Goal: Transaction & Acquisition: Purchase product/service

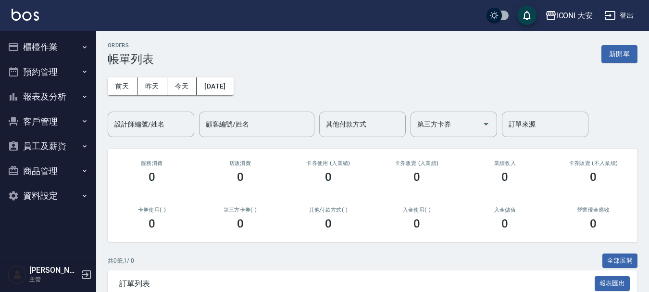
click at [613, 54] on button "新開單" at bounding box center [619, 54] width 36 height 18
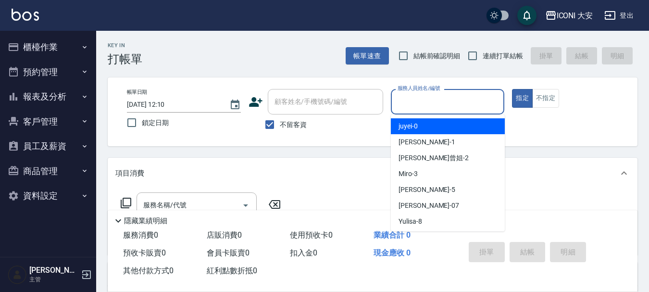
click at [444, 105] on input "服務人員姓名/編號" at bounding box center [447, 101] width 105 height 17
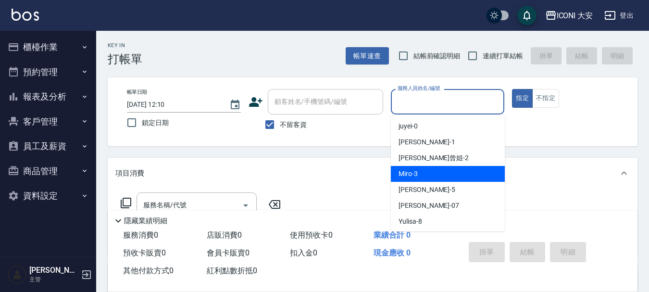
click at [436, 169] on div "Miro -3" at bounding box center [448, 174] width 114 height 16
type input "Miro-3"
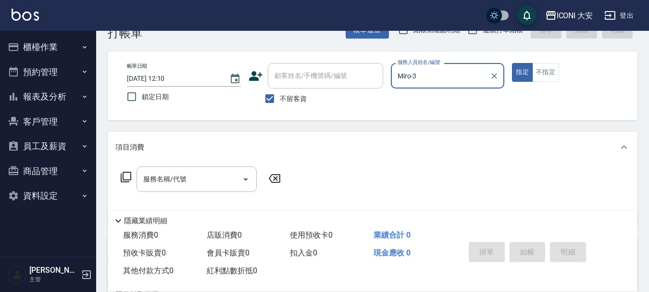
scroll to position [48, 0]
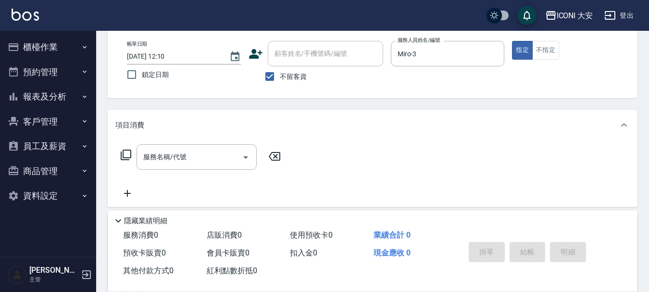
click at [123, 156] on icon at bounding box center [126, 155] width 11 height 11
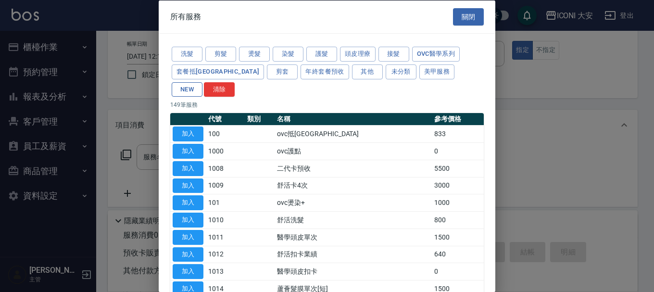
click at [202, 82] on button "NEW" at bounding box center [187, 89] width 31 height 15
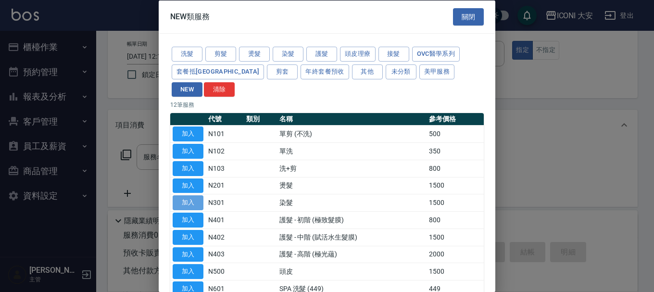
click at [196, 195] on button "加入" at bounding box center [188, 202] width 31 height 15
type input "染髮(N301)"
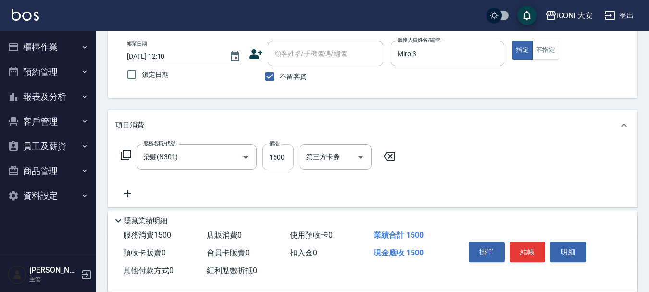
click at [281, 163] on input "1500" at bounding box center [277, 157] width 31 height 26
type input "1000"
click at [524, 242] on button "結帳" at bounding box center [528, 252] width 36 height 20
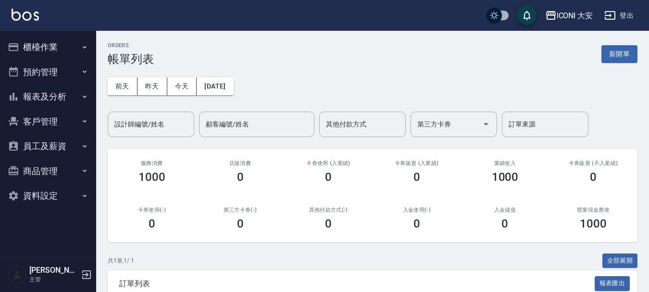
click at [61, 46] on button "櫃檯作業" at bounding box center [48, 47] width 88 height 25
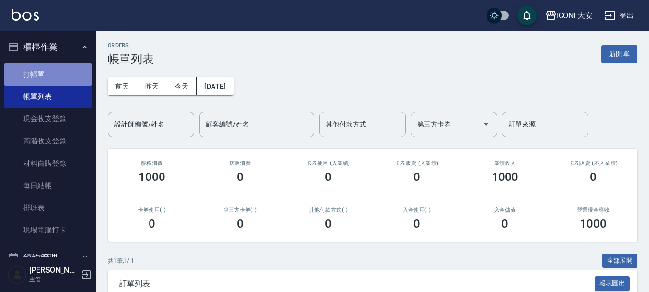
click at [52, 73] on link "打帳單" at bounding box center [48, 74] width 88 height 22
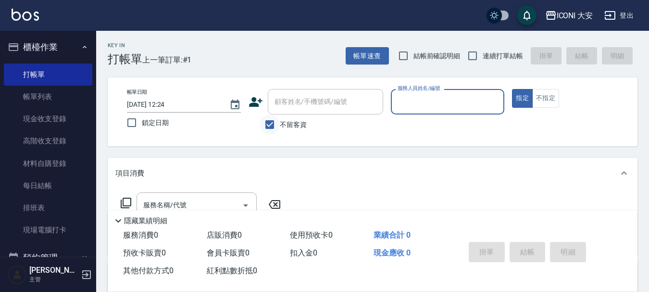
click at [269, 125] on input "不留客資" at bounding box center [270, 124] width 20 height 20
checkbox input "false"
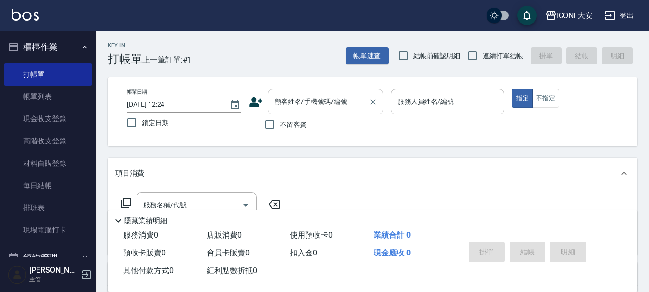
click at [274, 101] on div "顧客姓名/手機號碼/編號 顧客姓名/手機號碼/編號" at bounding box center [325, 101] width 115 height 25
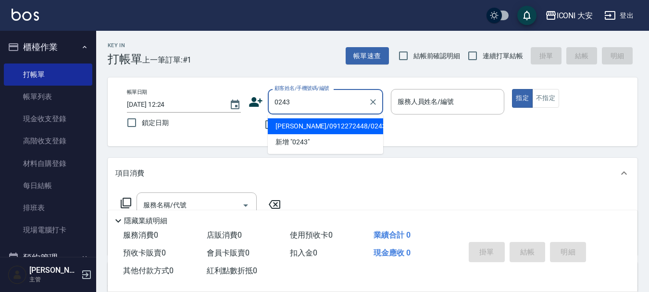
click at [321, 128] on li "[PERSON_NAME]/0912272448/0243" at bounding box center [325, 126] width 115 height 16
type input "[PERSON_NAME]/0912272448/0243"
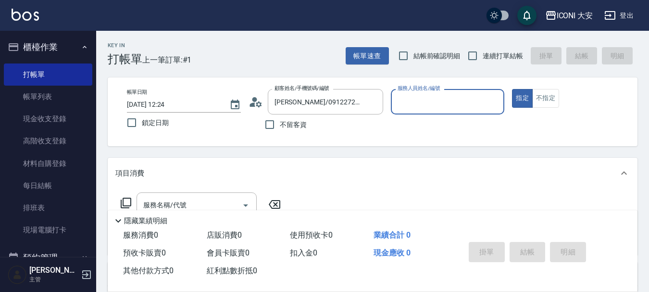
click at [457, 102] on input "服務人員姓名/編號" at bounding box center [447, 101] width 105 height 17
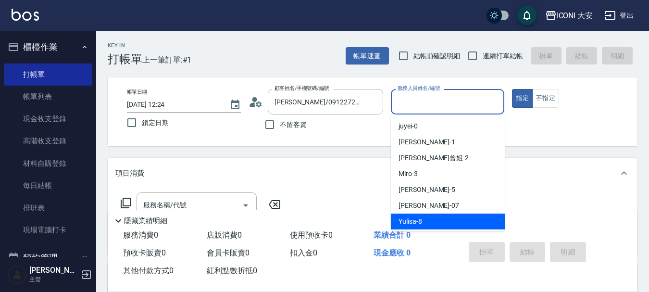
click at [422, 223] on div "Yulisa -8" at bounding box center [448, 221] width 114 height 16
type input "Yulisa-8"
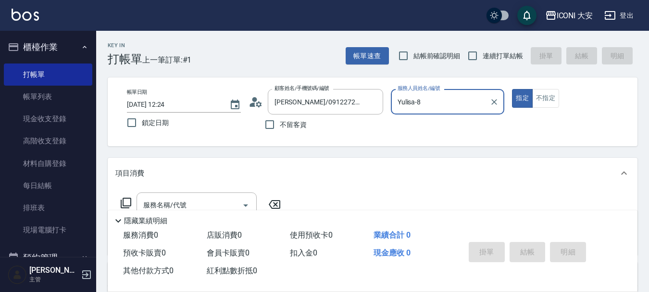
scroll to position [144, 0]
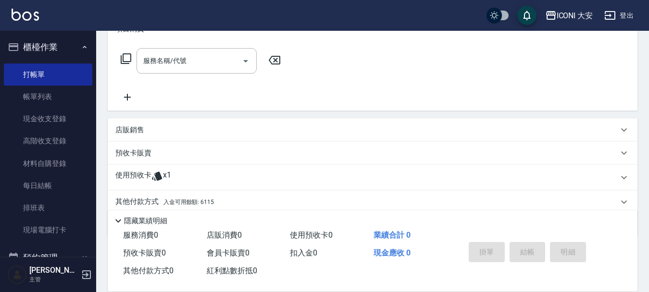
click at [125, 59] on icon at bounding box center [126, 59] width 12 height 12
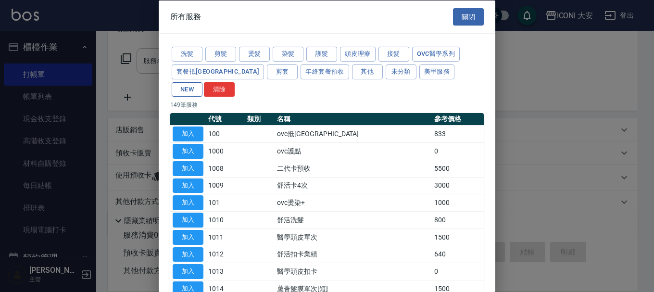
click at [202, 82] on button "NEW" at bounding box center [187, 89] width 31 height 15
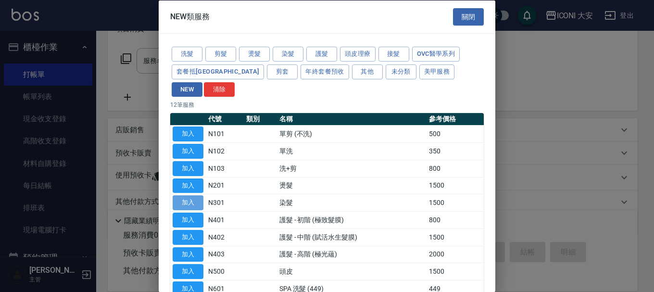
click at [196, 195] on button "加入" at bounding box center [188, 202] width 31 height 15
type input "染髮(N301)"
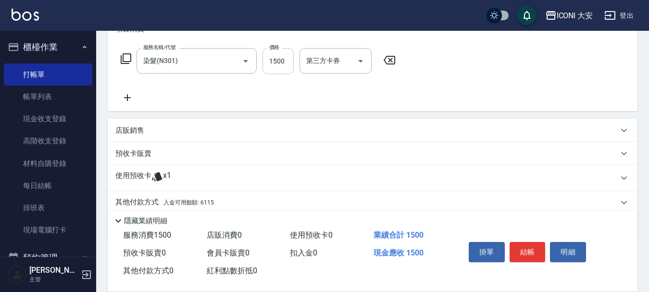
click at [277, 62] on input "1500" at bounding box center [277, 61] width 31 height 26
type input "2550"
click at [128, 57] on icon at bounding box center [126, 59] width 12 height 12
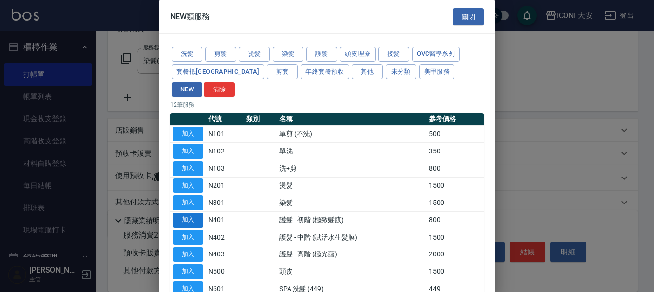
click at [195, 212] on button "加入" at bounding box center [188, 219] width 31 height 15
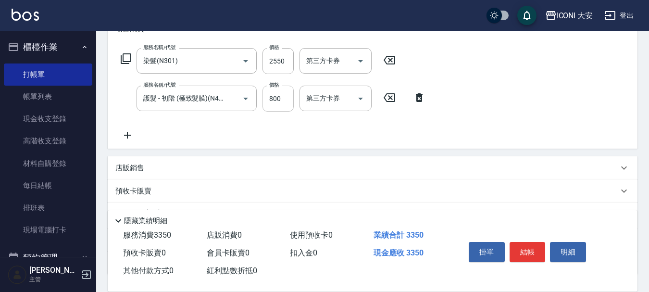
click at [286, 98] on input "800" at bounding box center [277, 99] width 31 height 26
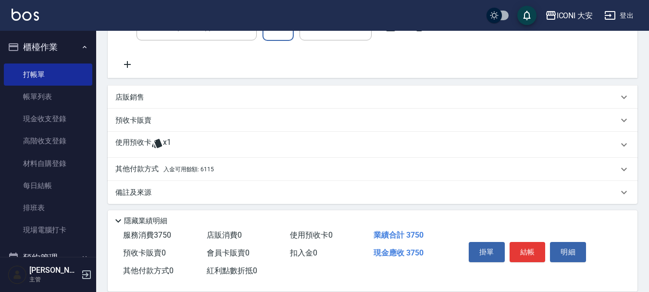
scroll to position [219, 0]
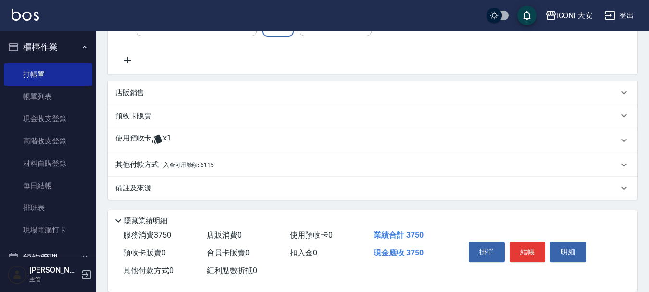
type input "1200"
click at [144, 164] on p "其他付款方式 入金可用餘額: 6115" at bounding box center [164, 165] width 99 height 11
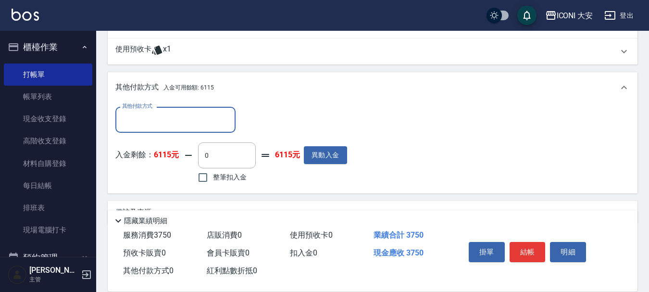
scroll to position [333, 0]
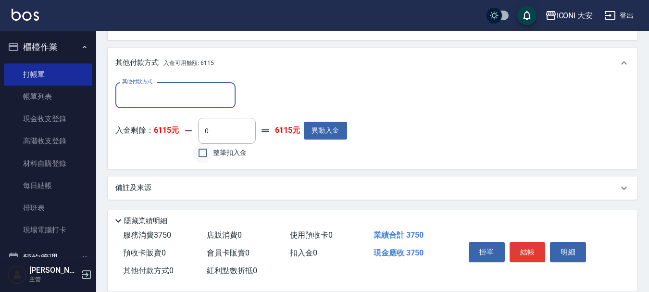
click at [200, 154] on input "整筆扣入金" at bounding box center [203, 153] width 20 height 20
checkbox input "true"
type input "3750"
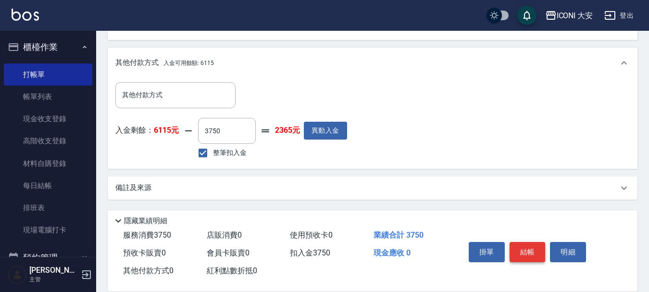
click at [536, 245] on button "結帳" at bounding box center [528, 252] width 36 height 20
